Goal: Information Seeking & Learning: Learn about a topic

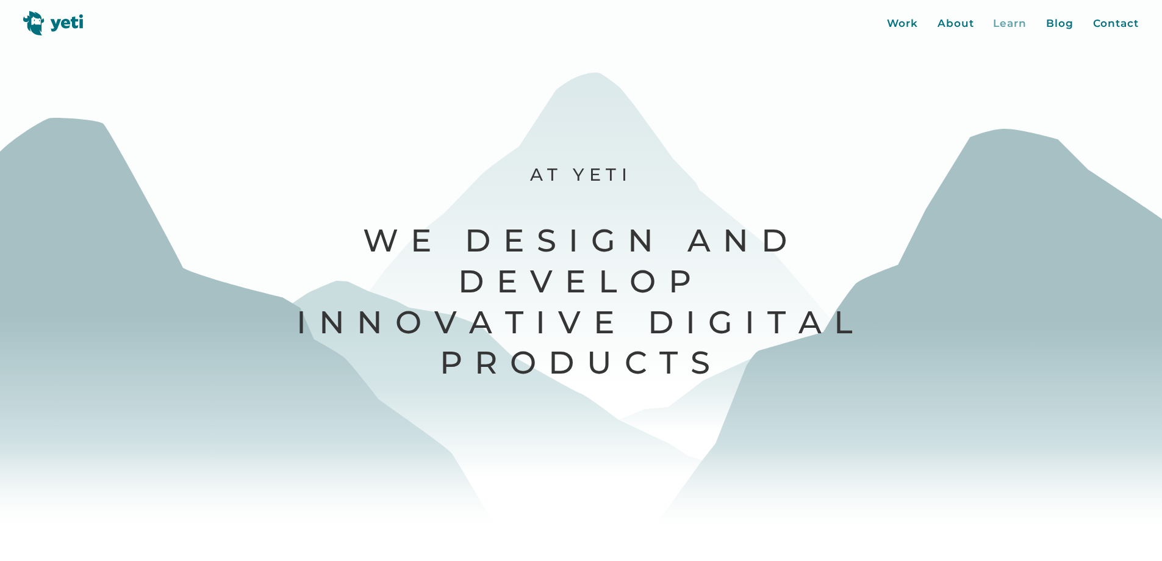
click at [1006, 24] on div "Learn" at bounding box center [1010, 24] width 34 height 16
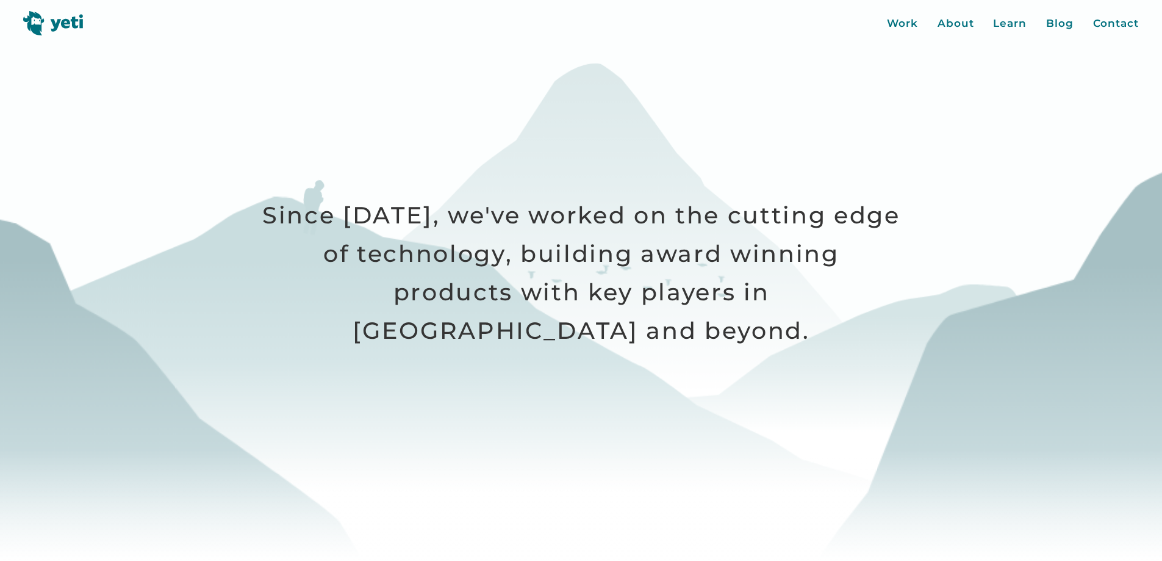
scroll to position [813, 0]
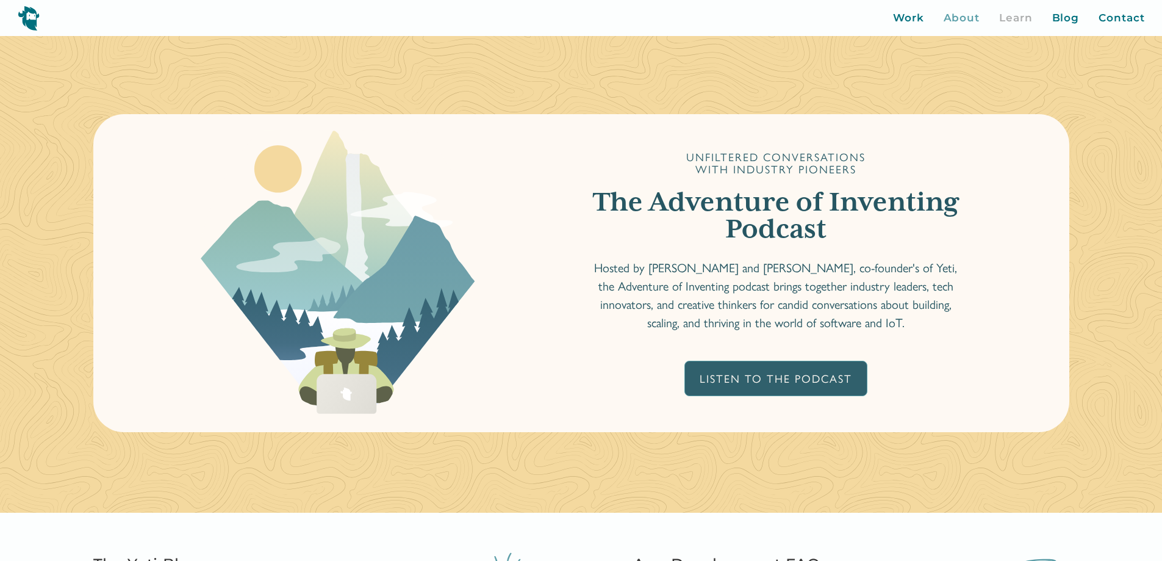
click at [980, 20] on div "About" at bounding box center [962, 18] width 37 height 16
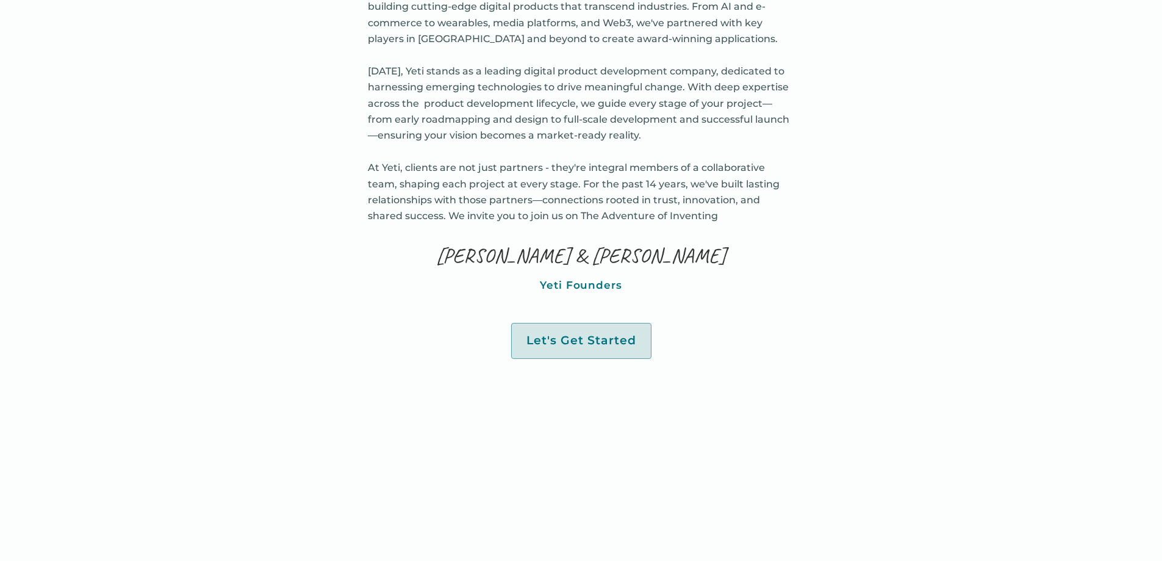
scroll to position [813, 0]
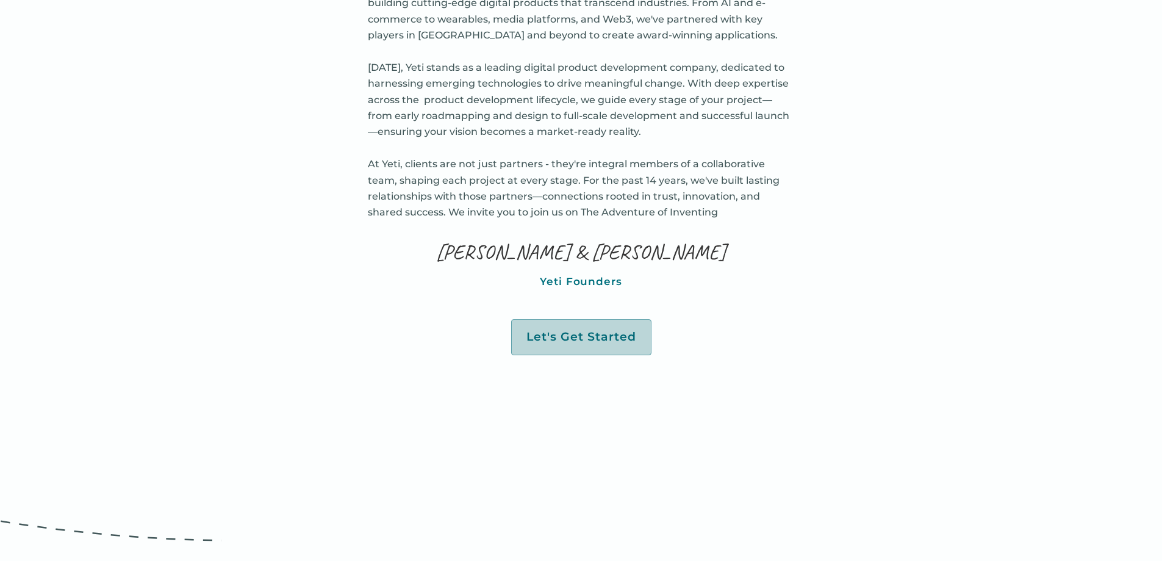
click at [560, 340] on div "Let's Get Started" at bounding box center [581, 336] width 110 height 15
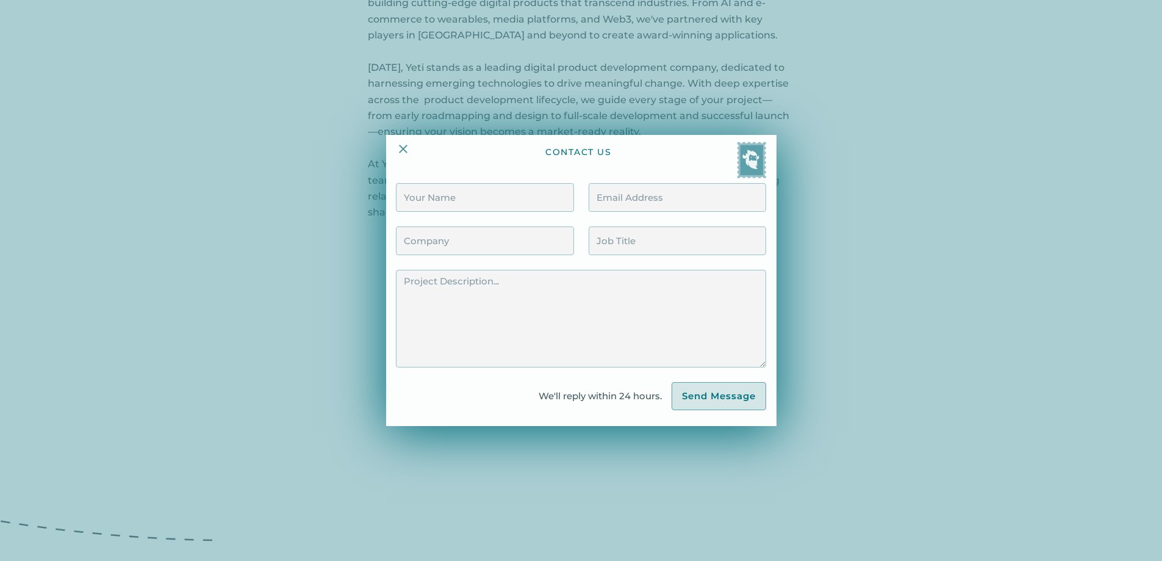
click at [864, 256] on div at bounding box center [581, 280] width 1162 height 561
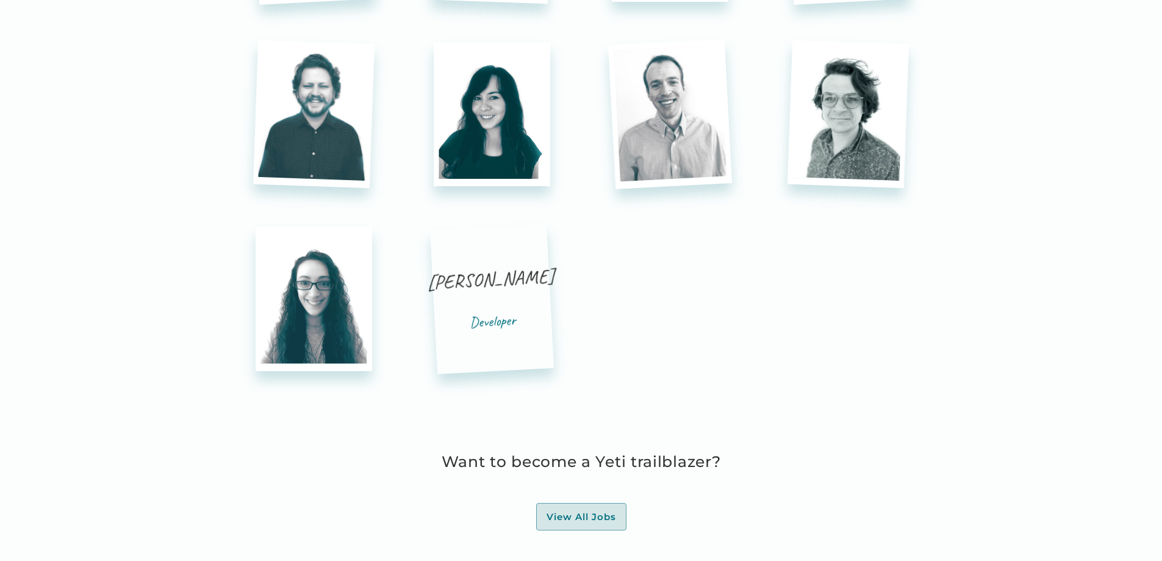
scroll to position [3416, 0]
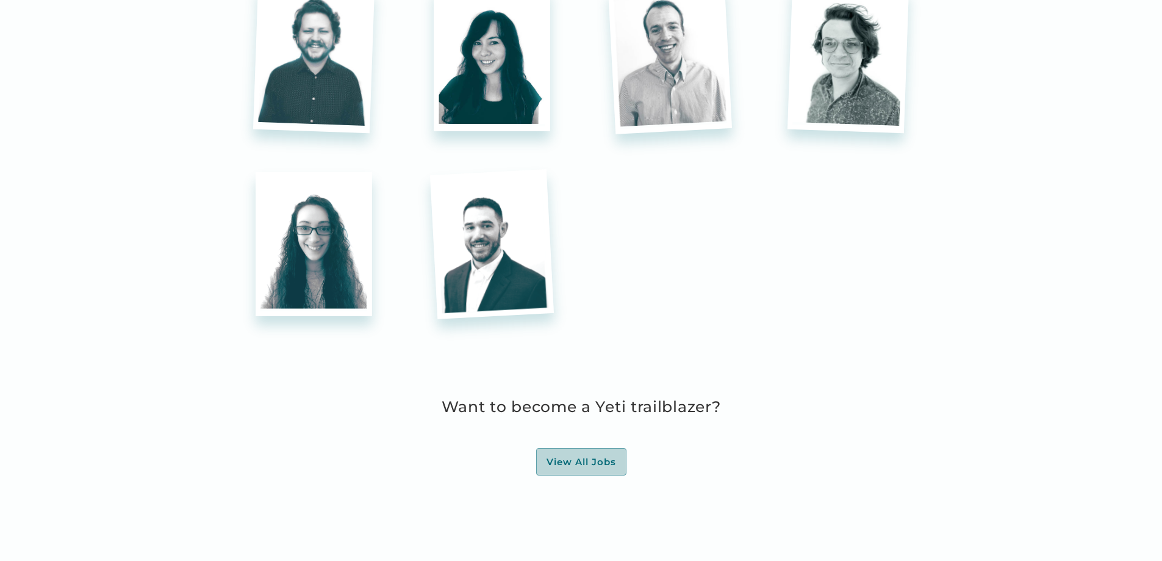
click at [615, 456] on div "View All Jobs" at bounding box center [582, 462] width 70 height 12
